Goal: Navigation & Orientation: Find specific page/section

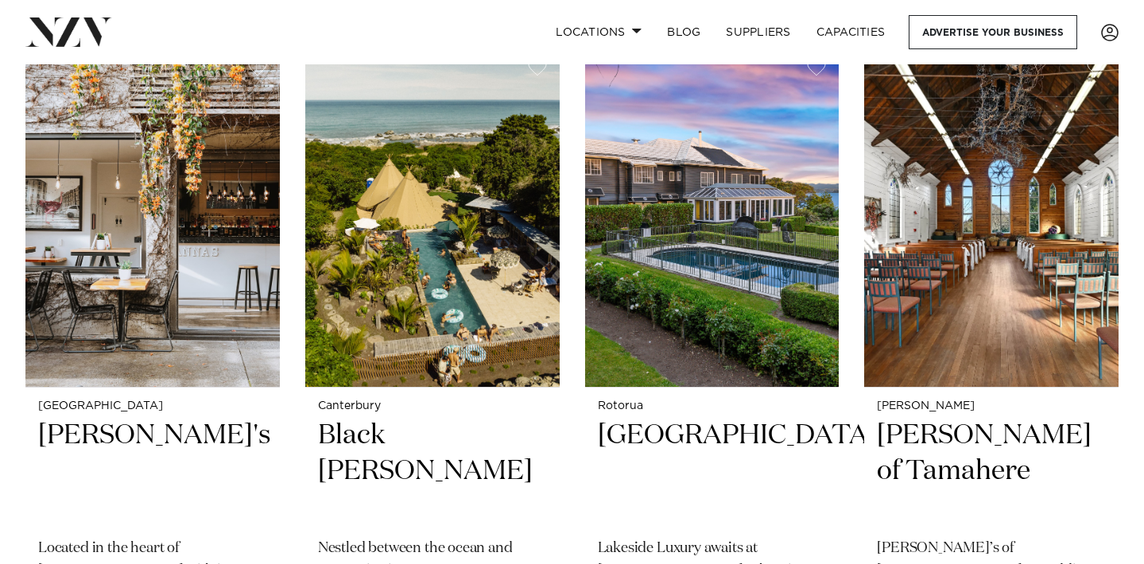
scroll to position [1747, 0]
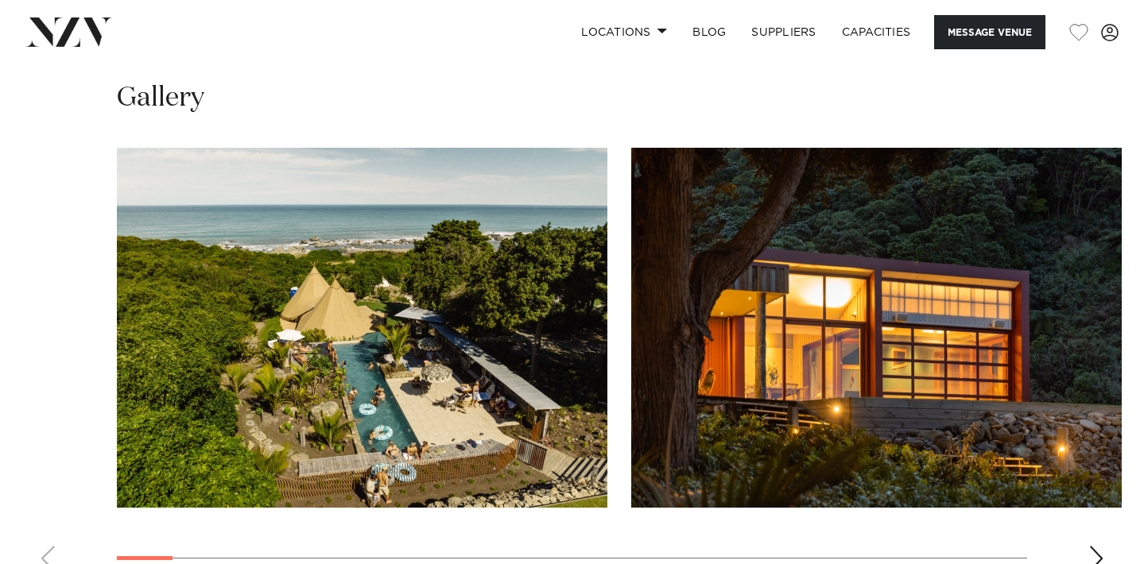
scroll to position [1440, 0]
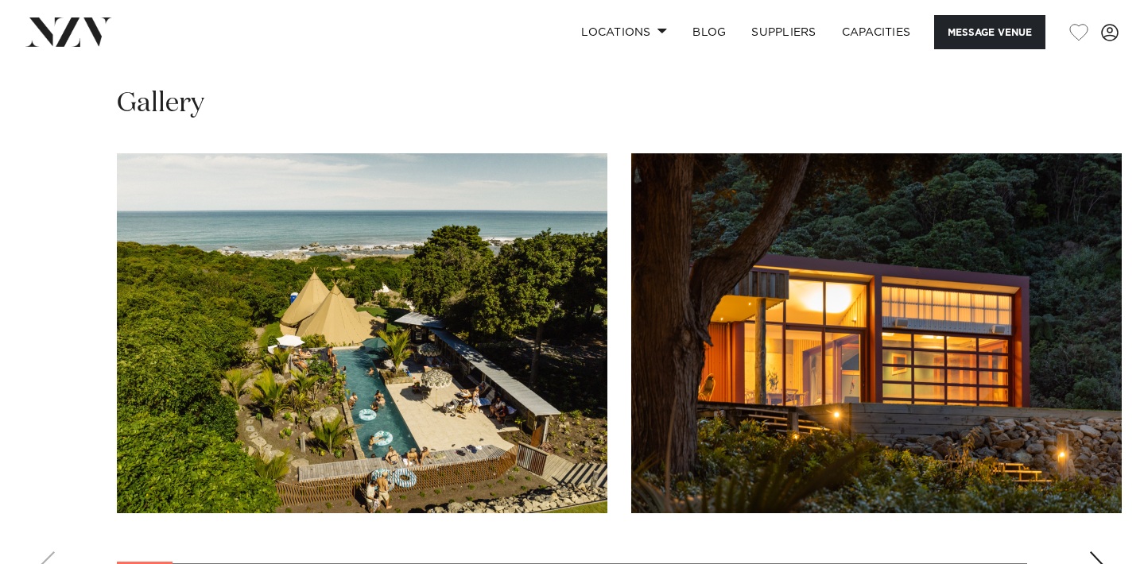
click at [1088, 552] on div "Next slide" at bounding box center [1096, 564] width 16 height 25
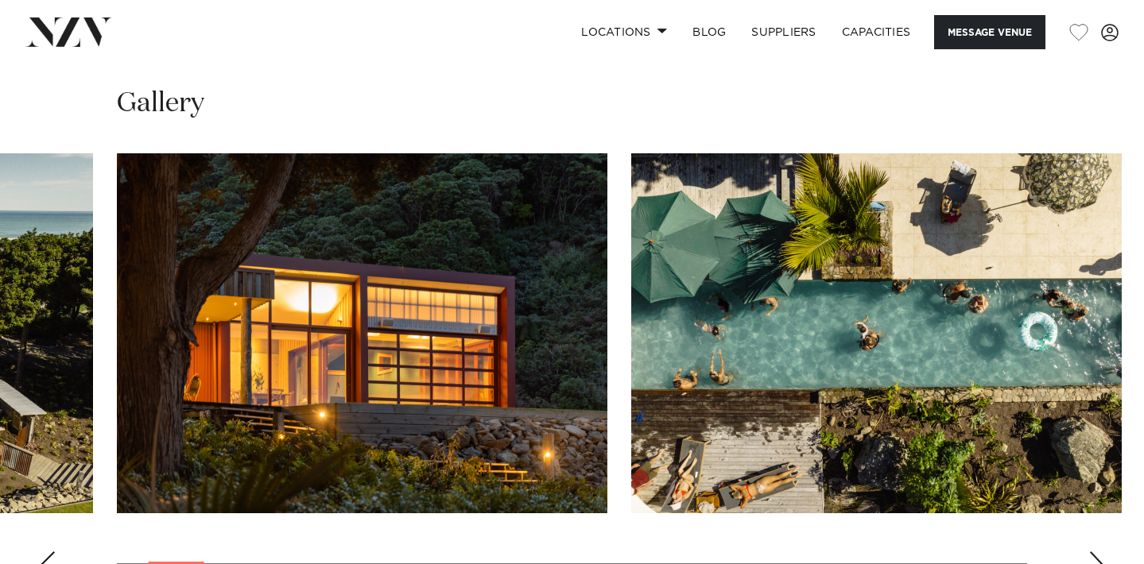
click at [1088, 552] on div "Next slide" at bounding box center [1096, 564] width 16 height 25
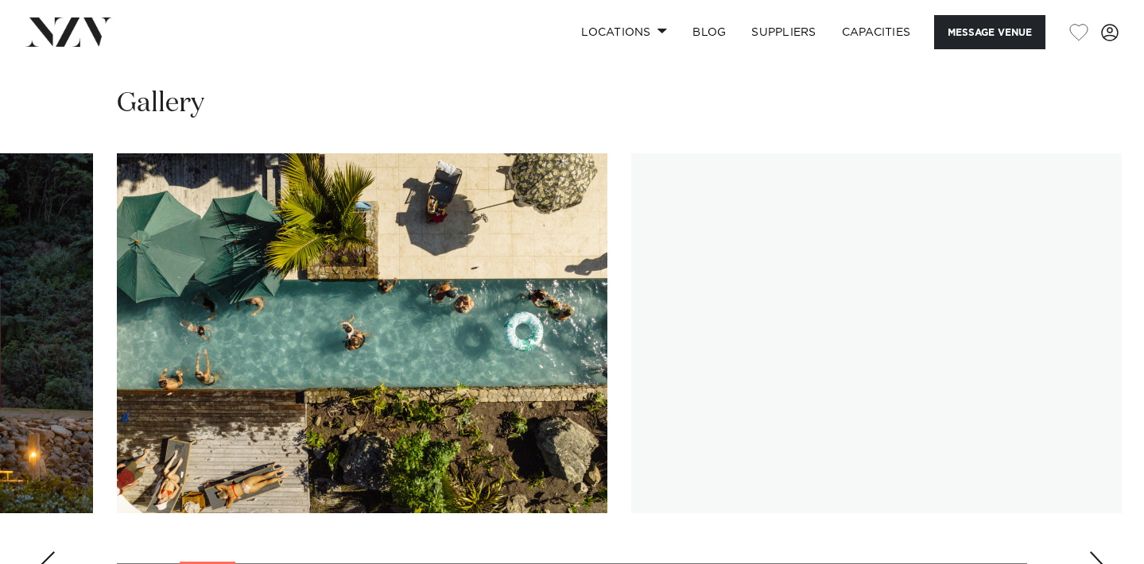
click at [1088, 552] on div "Next slide" at bounding box center [1096, 564] width 16 height 25
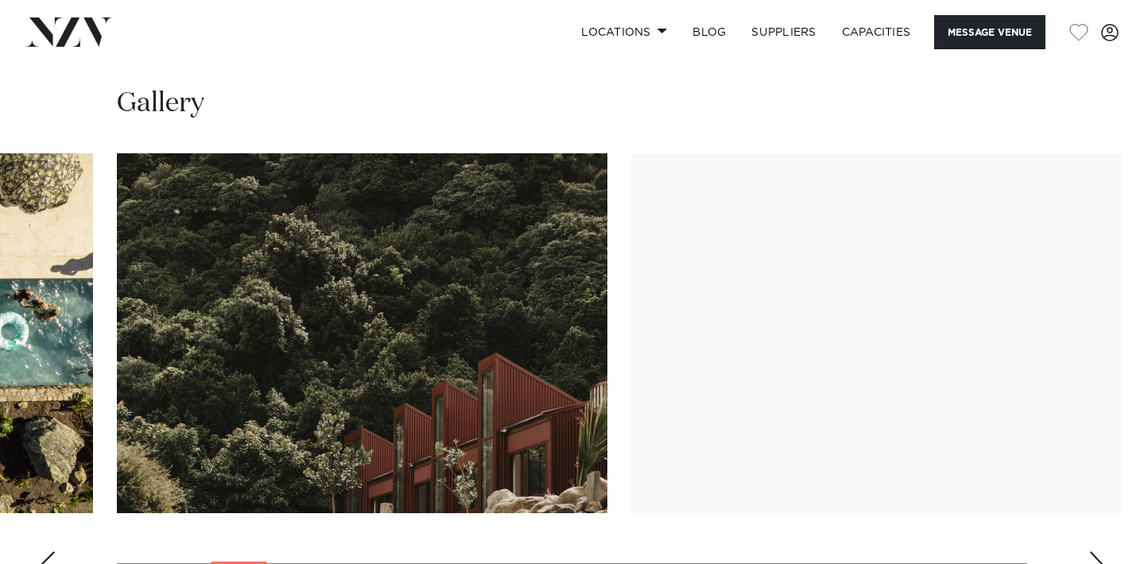
click at [1088, 552] on div "Next slide" at bounding box center [1096, 564] width 16 height 25
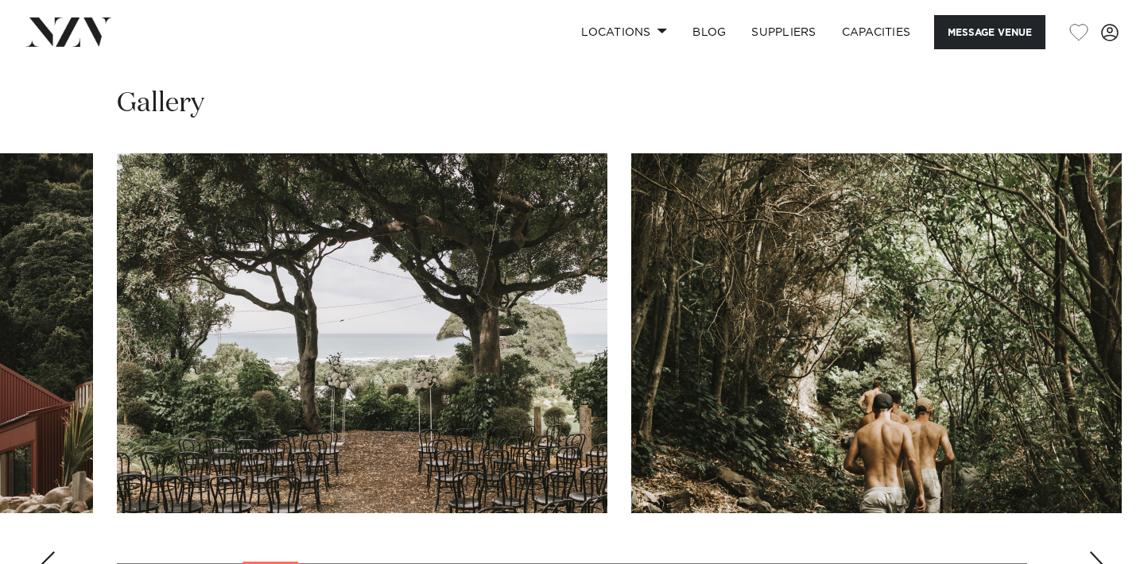
click at [1088, 552] on div "Next slide" at bounding box center [1096, 564] width 16 height 25
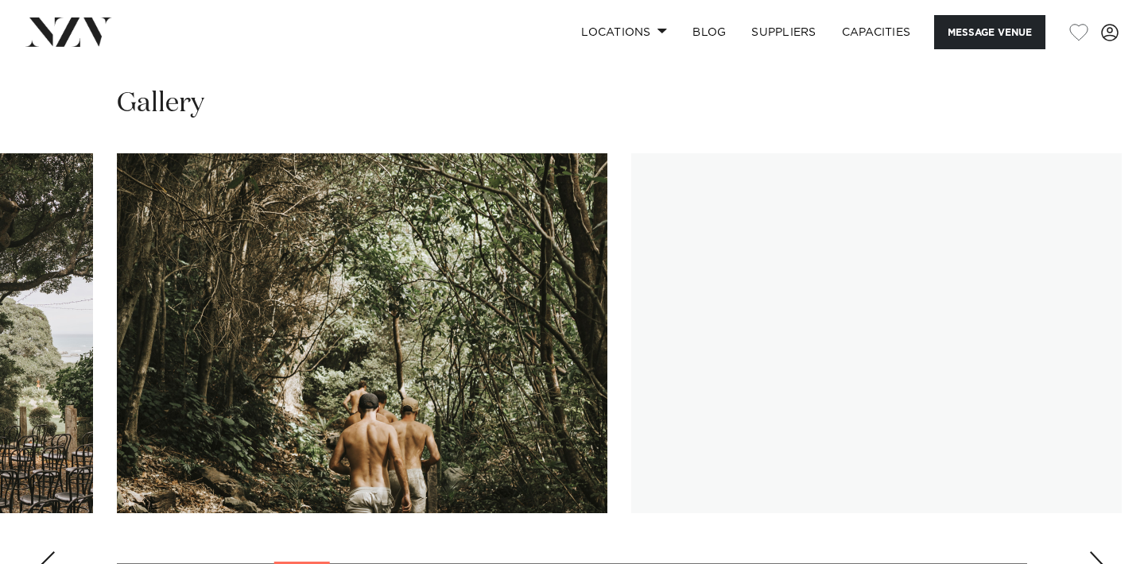
click at [1088, 552] on div "Next slide" at bounding box center [1096, 564] width 16 height 25
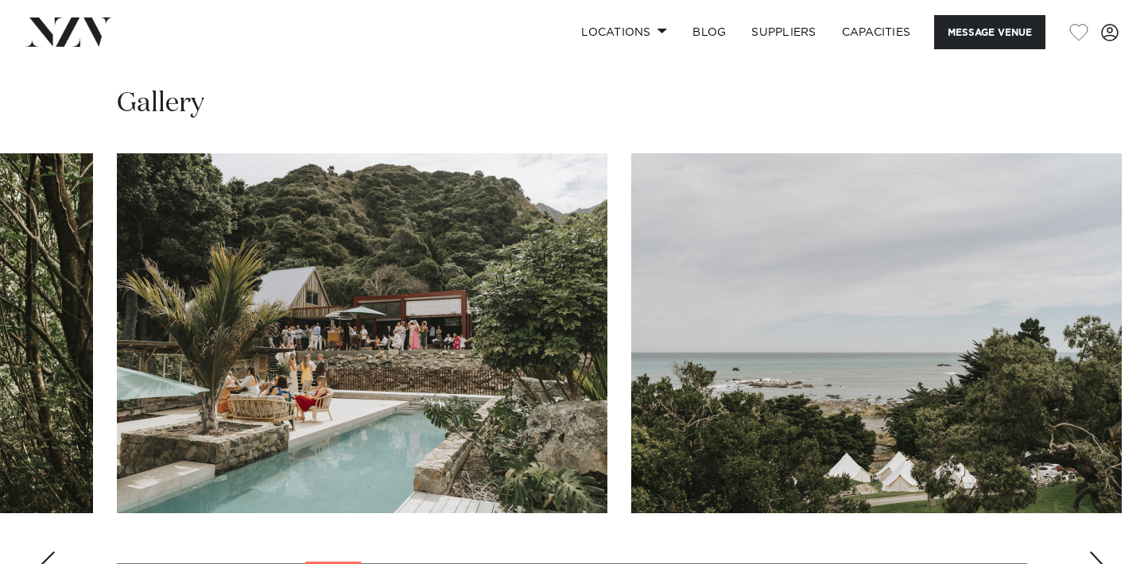
click at [1088, 552] on div "Next slide" at bounding box center [1096, 564] width 16 height 25
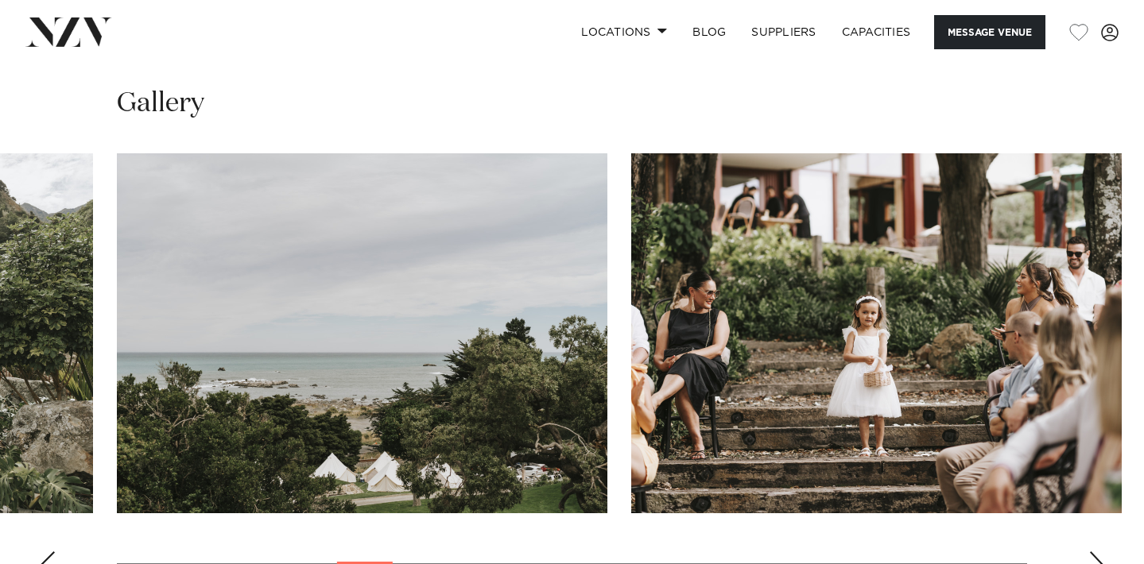
click at [1088, 552] on div "Next slide" at bounding box center [1096, 564] width 16 height 25
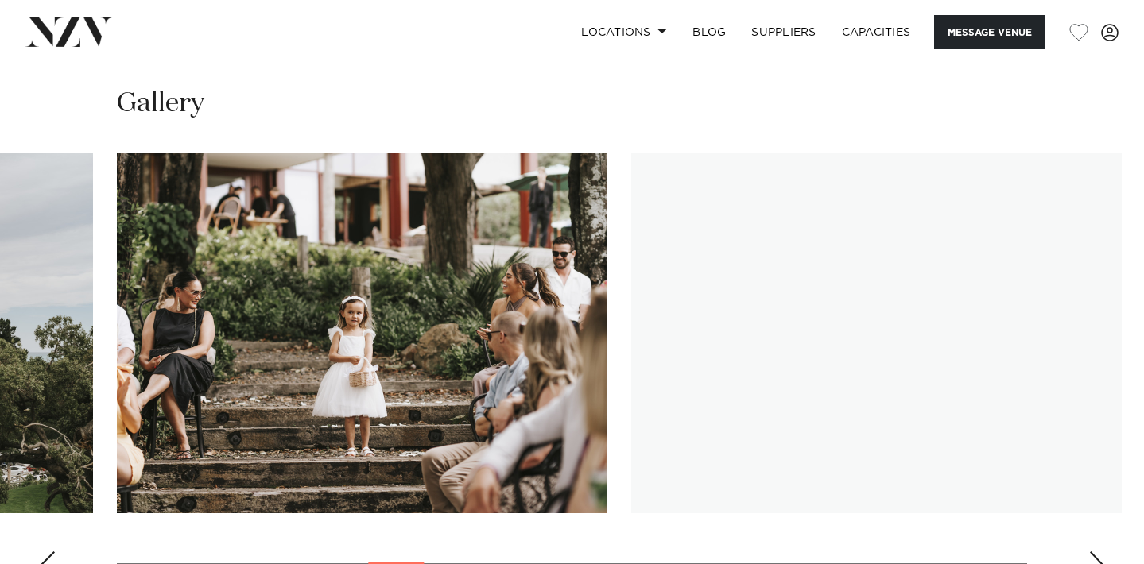
click at [1088, 552] on div "Next slide" at bounding box center [1096, 564] width 16 height 25
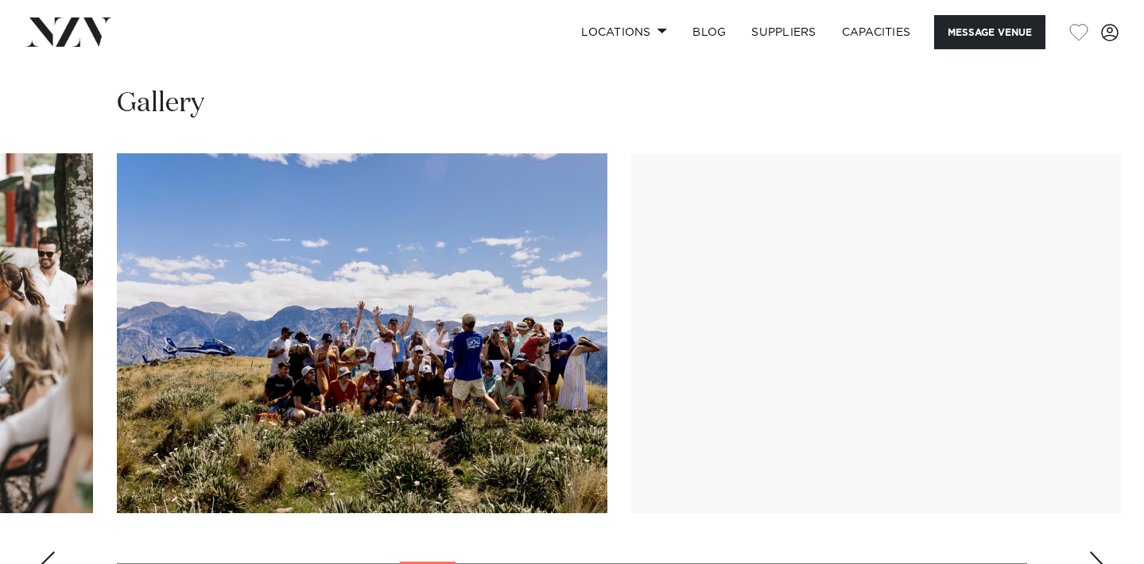
click at [1088, 552] on div "Next slide" at bounding box center [1096, 564] width 16 height 25
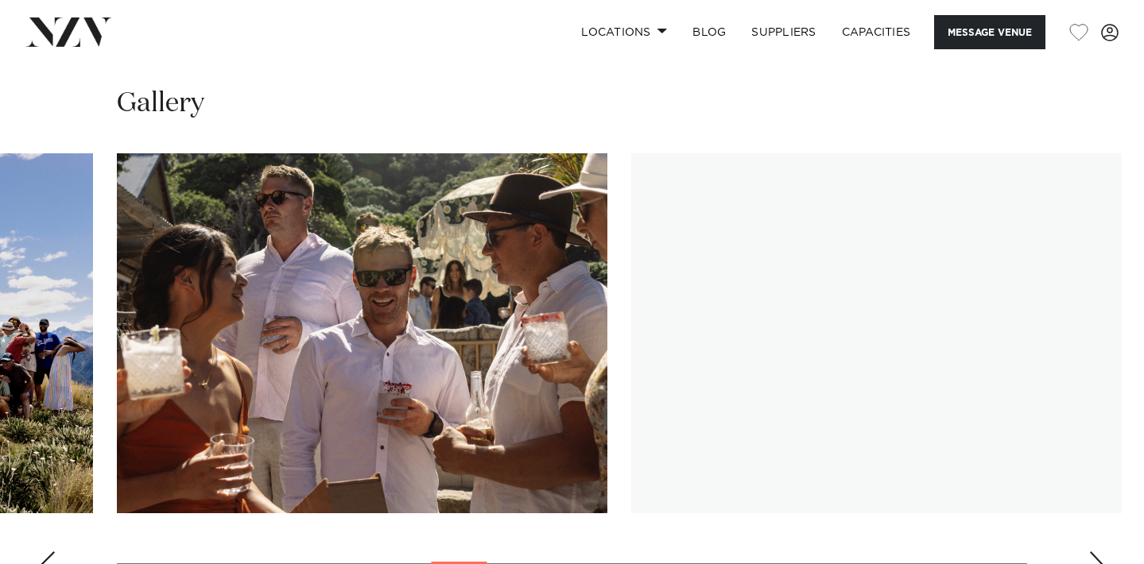
click at [1088, 552] on div "Next slide" at bounding box center [1096, 564] width 16 height 25
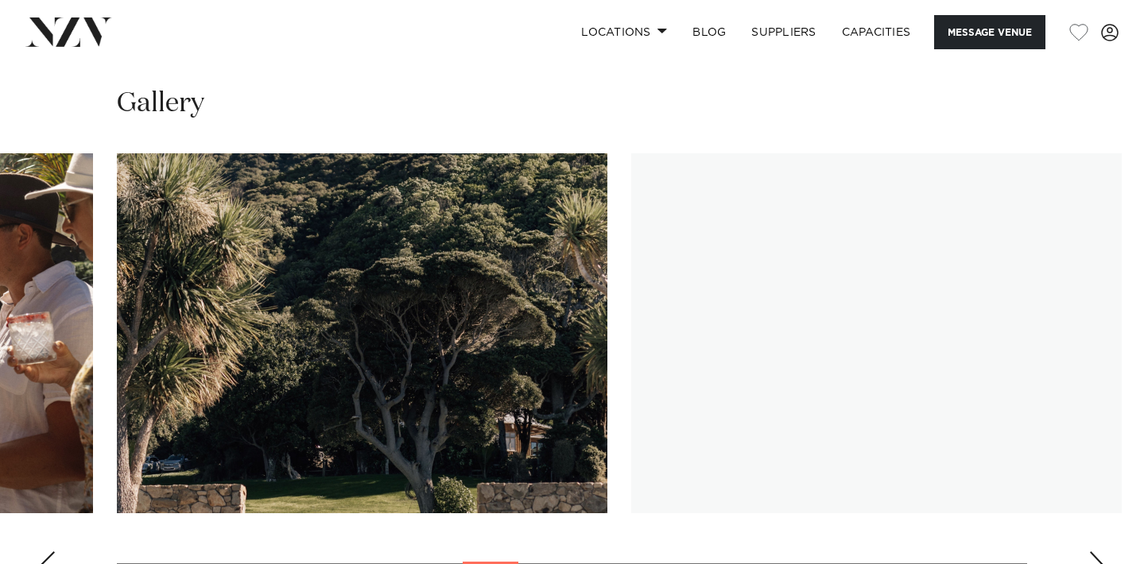
click at [1089, 552] on div "Next slide" at bounding box center [1096, 564] width 16 height 25
